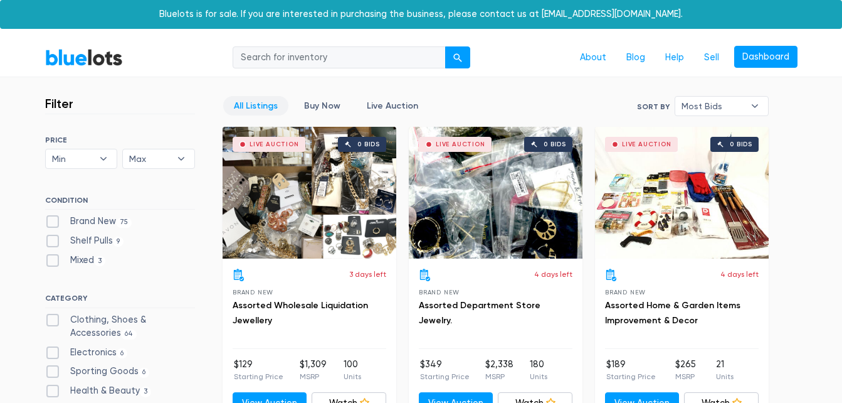
scroll to position [3728, 0]
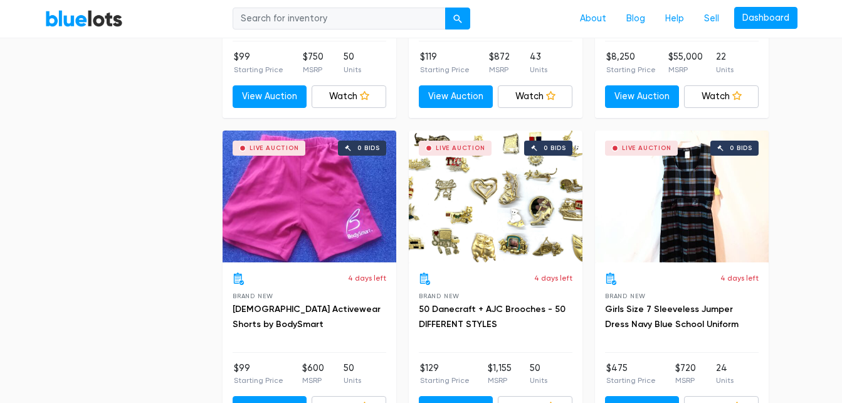
click at [525, 218] on div "Live Auction 0 bids" at bounding box center [496, 196] width 174 height 132
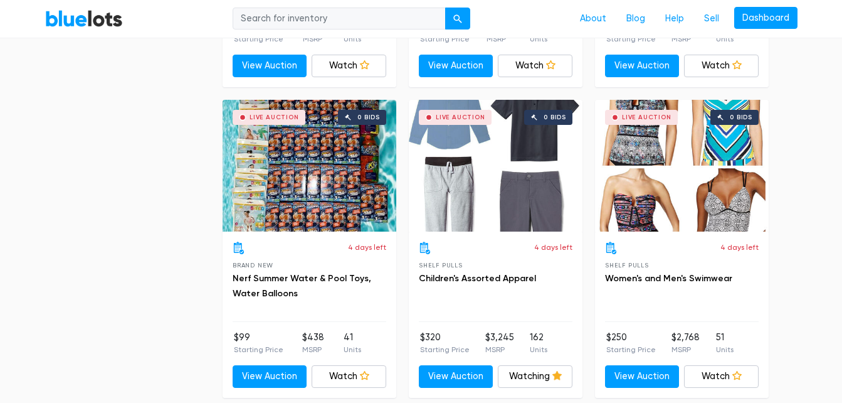
scroll to position [2425, 0]
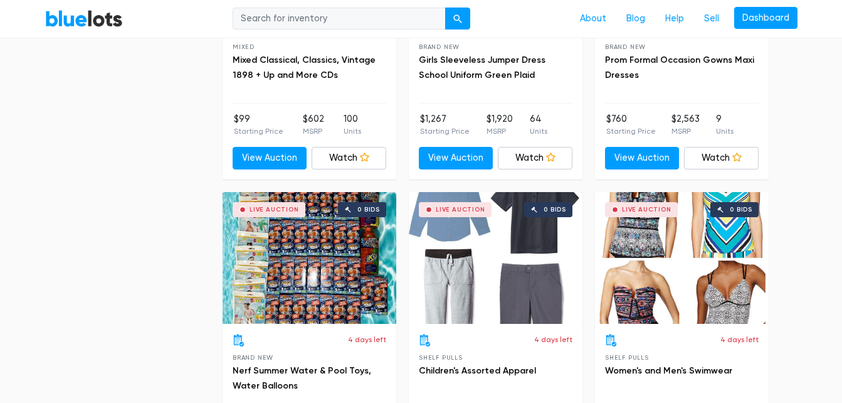
click at [294, 249] on div "Live Auction 0 bids" at bounding box center [310, 258] width 174 height 132
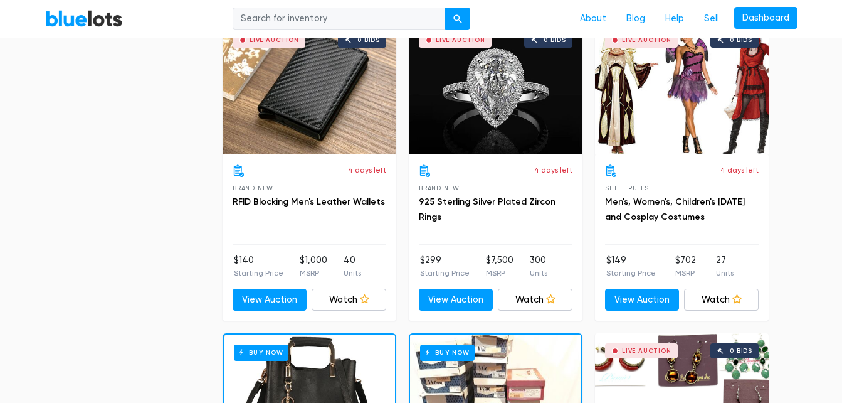
scroll to position [996, 0]
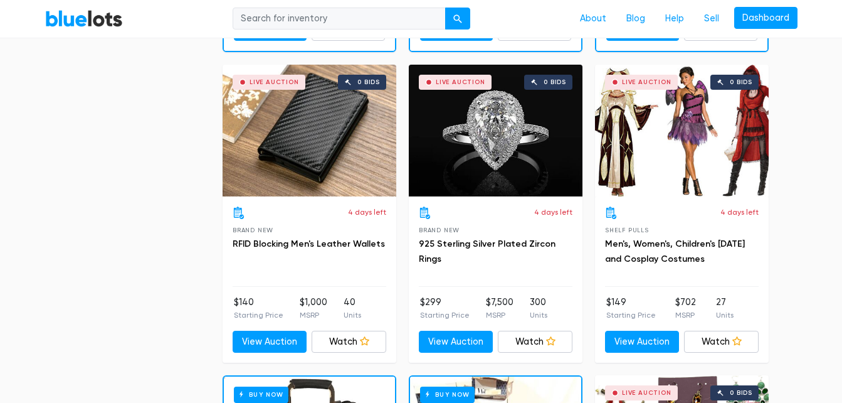
click at [326, 112] on div "Live Auction 0 bids" at bounding box center [310, 131] width 174 height 132
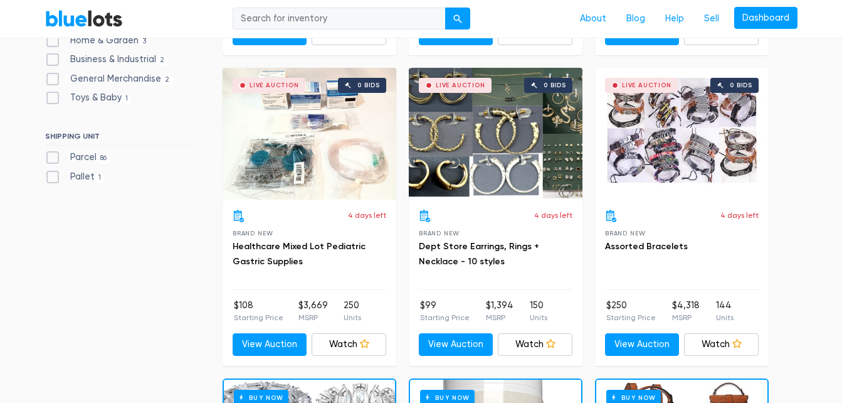
scroll to position [361, 0]
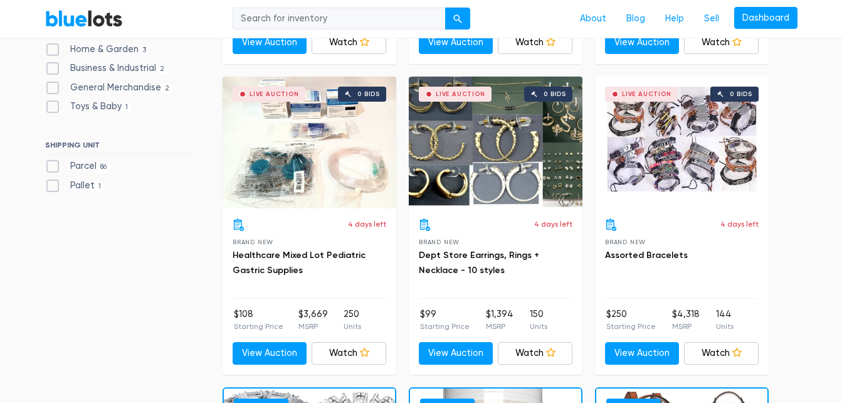
click at [491, 176] on div "Live Auction 0 bids" at bounding box center [496, 142] width 174 height 132
click at [299, 176] on div "Live Auction 0 bids" at bounding box center [310, 142] width 174 height 132
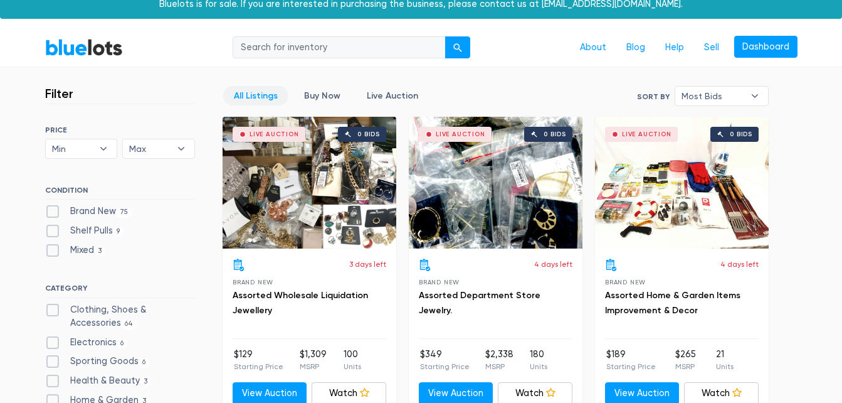
scroll to position [0, 0]
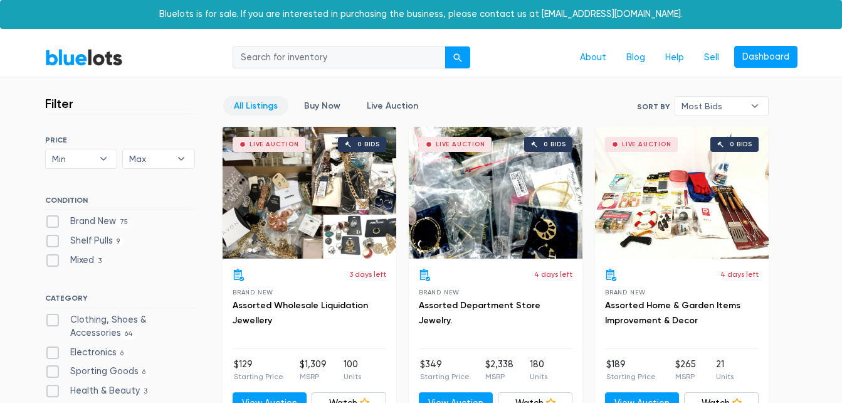
click at [266, 193] on div "Live Auction 0 bids" at bounding box center [310, 193] width 174 height 132
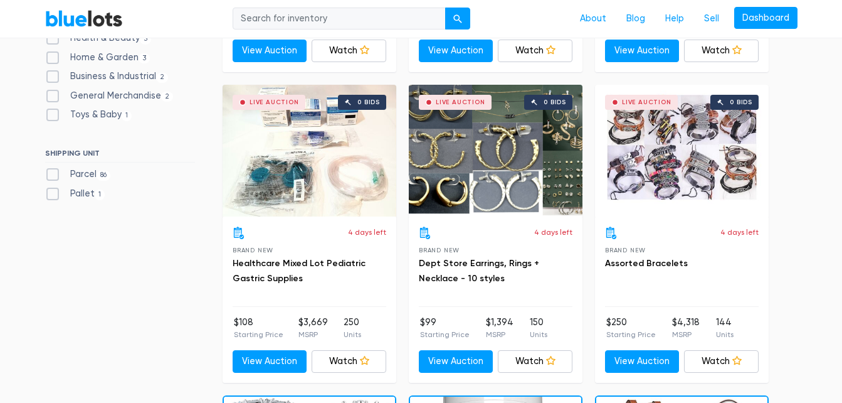
scroll to position [380, 0]
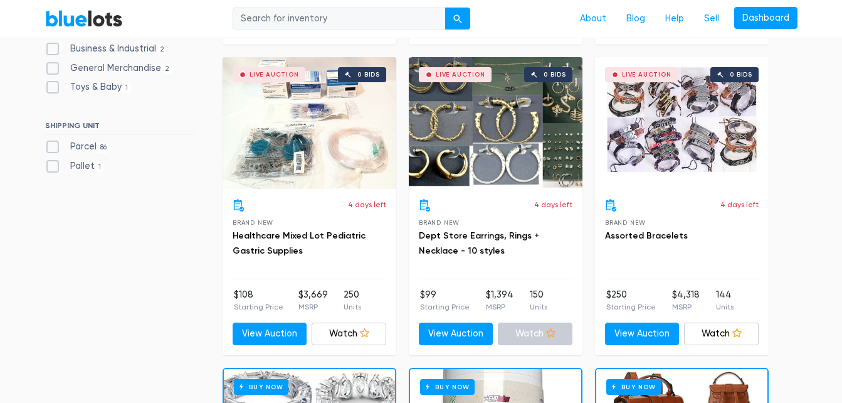
click at [532, 336] on link "Watch" at bounding box center [535, 333] width 75 height 23
click at [556, 336] on link "Watch" at bounding box center [535, 333] width 75 height 23
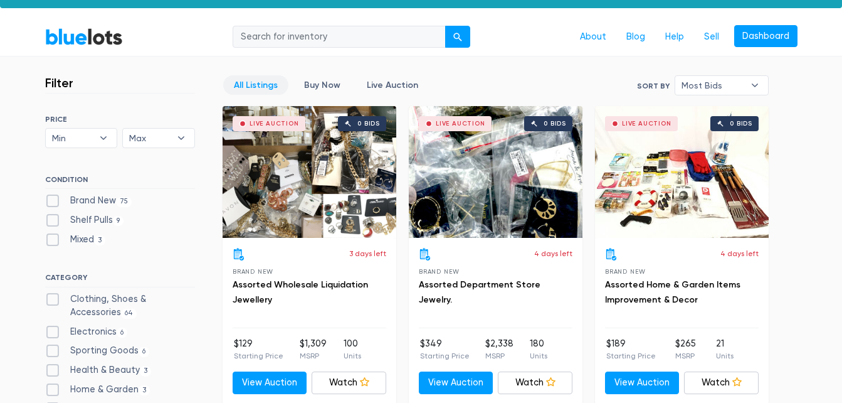
scroll to position [0, 0]
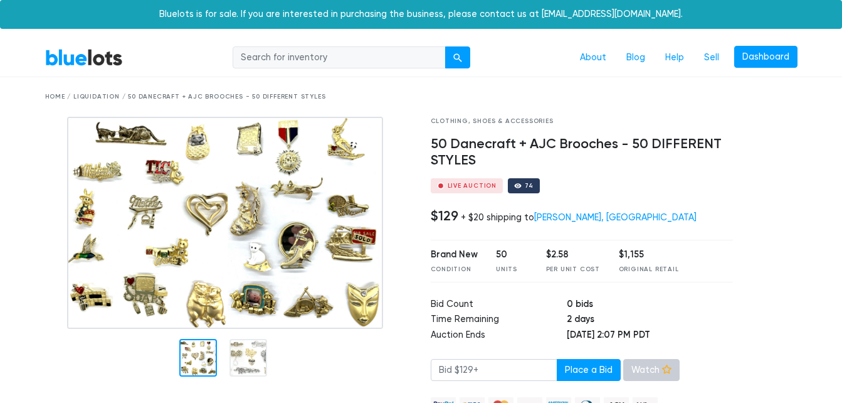
click at [638, 373] on link "Watch" at bounding box center [651, 370] width 56 height 23
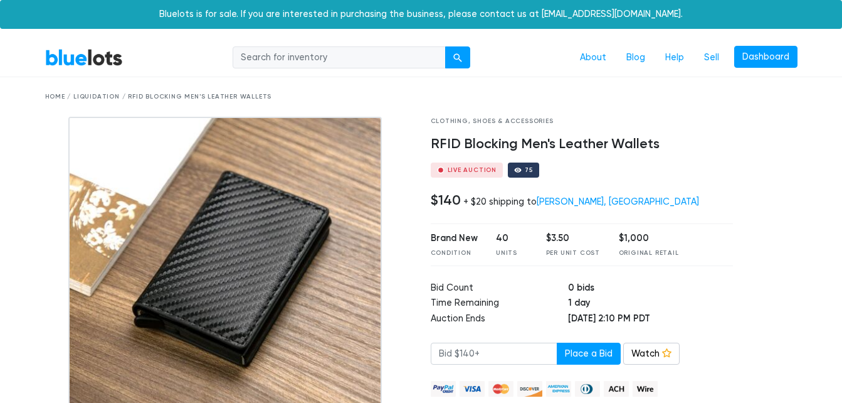
click at [285, 285] on img at bounding box center [225, 274] width 314 height 314
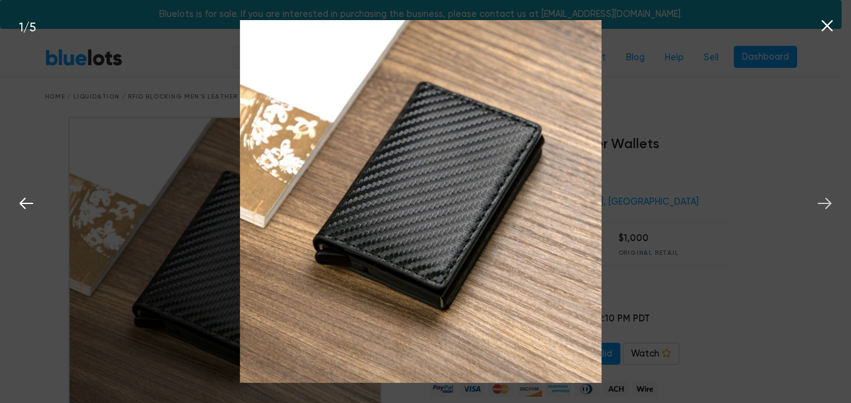
click at [825, 203] on icon at bounding box center [825, 203] width 14 height 11
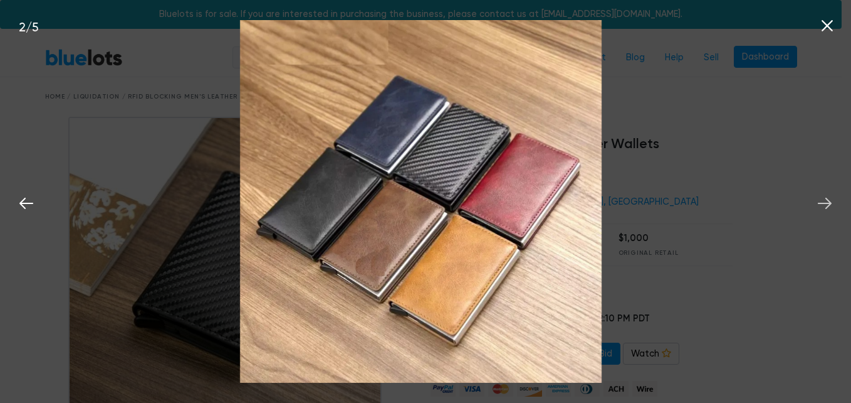
click at [825, 203] on icon at bounding box center [825, 203] width 14 height 11
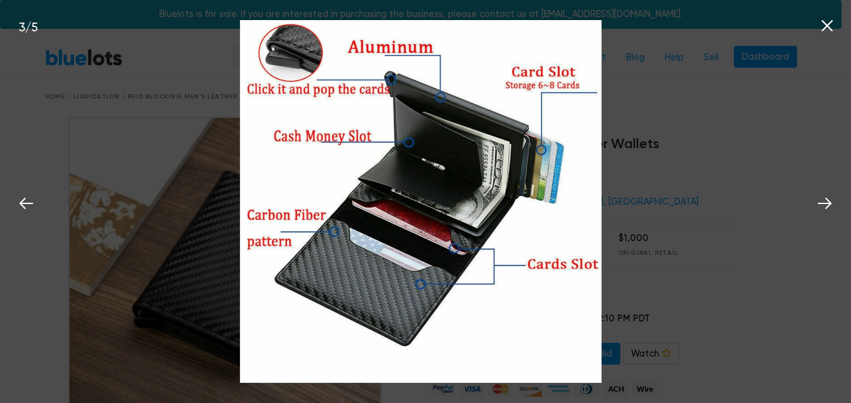
click at [829, 26] on icon at bounding box center [827, 25] width 11 height 11
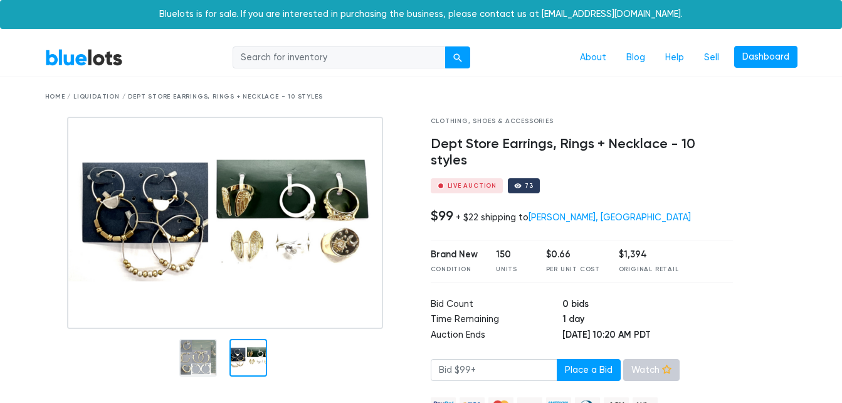
click at [637, 361] on link "Watch" at bounding box center [651, 370] width 56 height 23
